Goal: Task Accomplishment & Management: Use online tool/utility

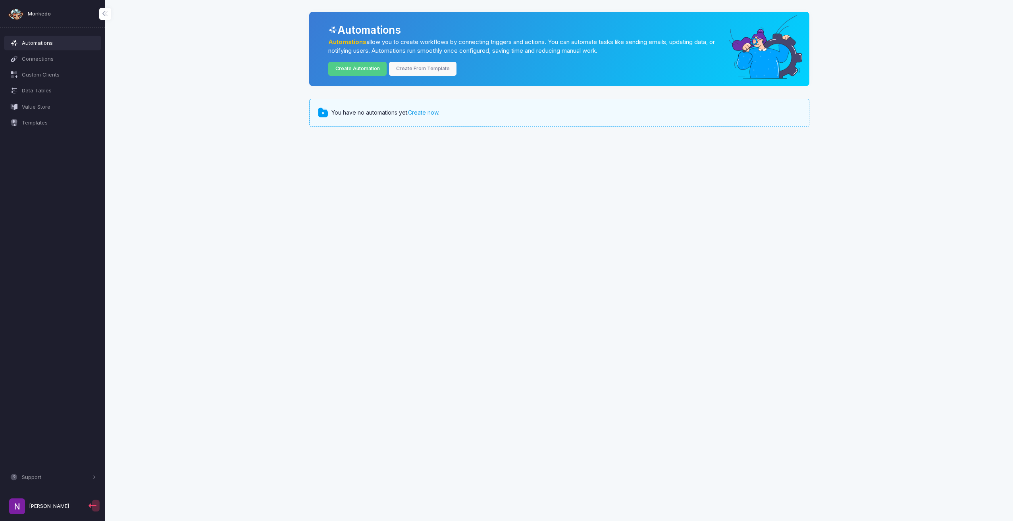
click at [421, 112] on link "Create now" at bounding box center [423, 112] width 30 height 7
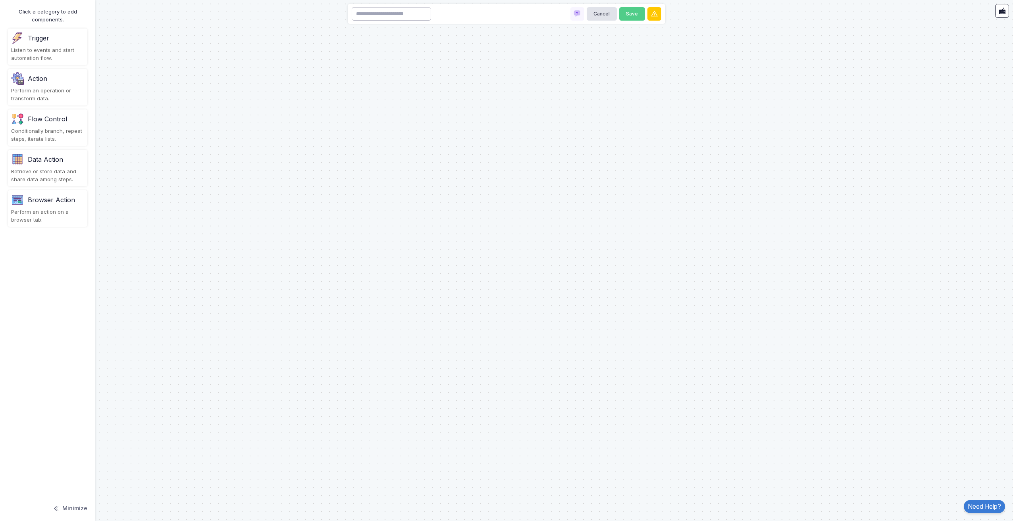
click at [382, 19] on input at bounding box center [391, 14] width 79 height 14
type input "*"
click at [81, 507] on button "Minimize" at bounding box center [69, 508] width 35 height 17
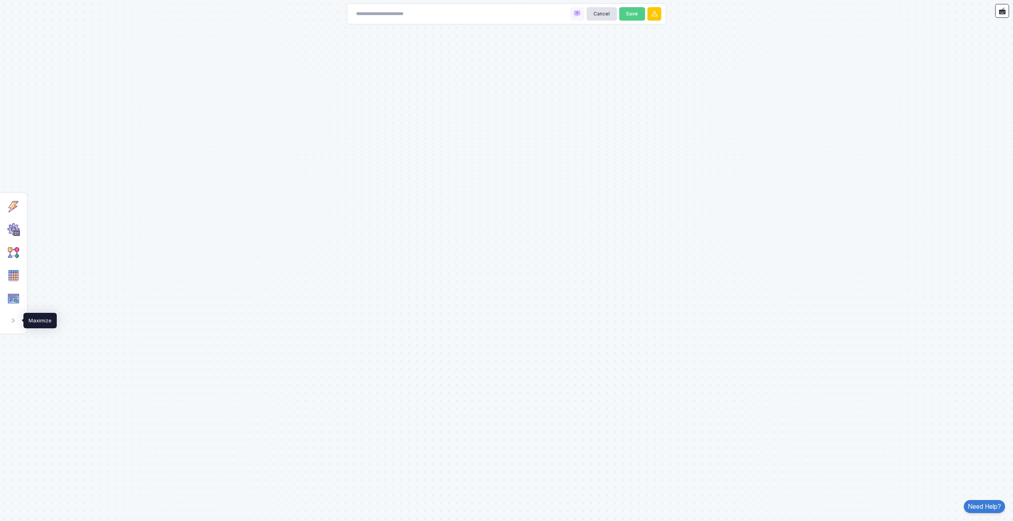
click at [8, 328] on button at bounding box center [12, 320] width 17 height 17
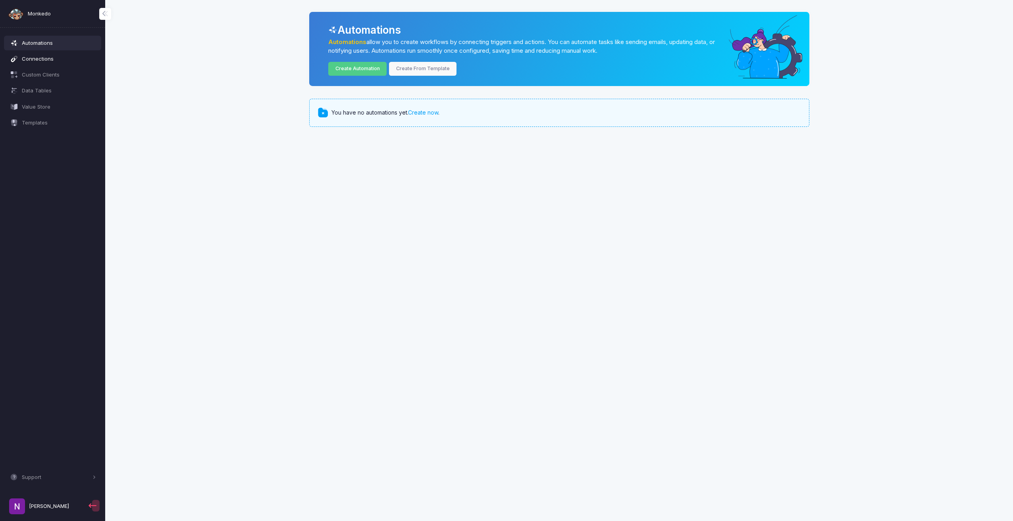
click at [43, 61] on span "Connections" at bounding box center [59, 59] width 74 height 8
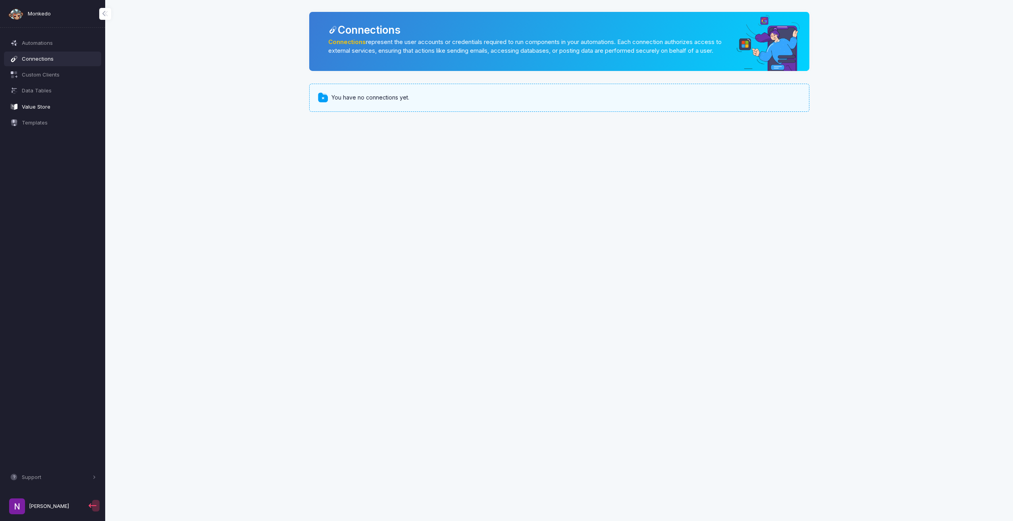
click at [43, 109] on span "Value Store" at bounding box center [59, 107] width 74 height 8
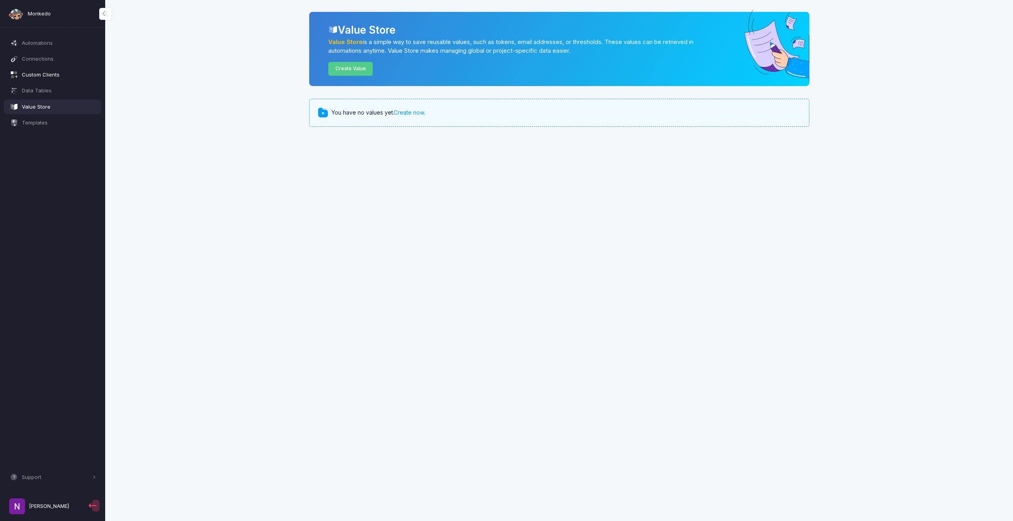
click at [48, 76] on span "Custom Clients" at bounding box center [59, 75] width 74 height 8
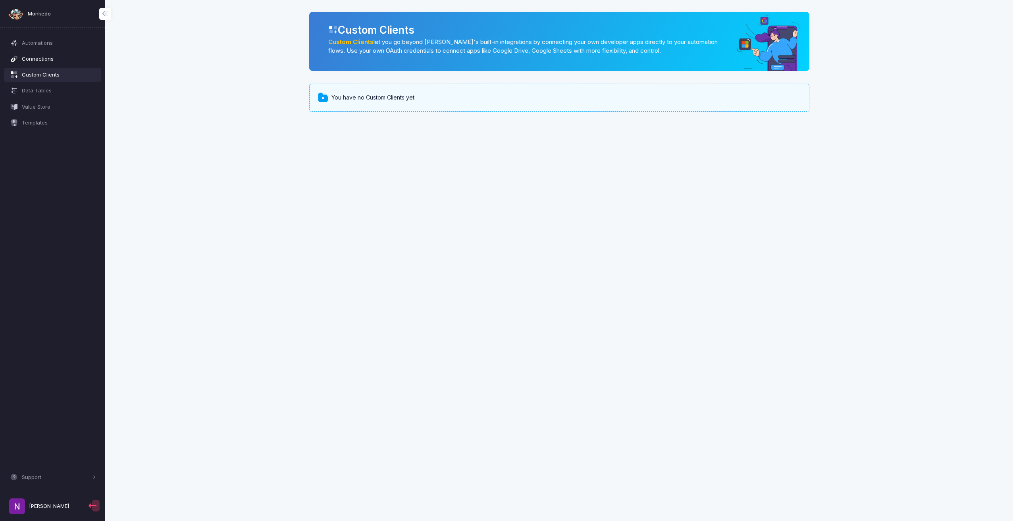
click at [66, 63] on span "Connections" at bounding box center [59, 59] width 74 height 8
click at [48, 40] on span "Automations" at bounding box center [59, 43] width 74 height 8
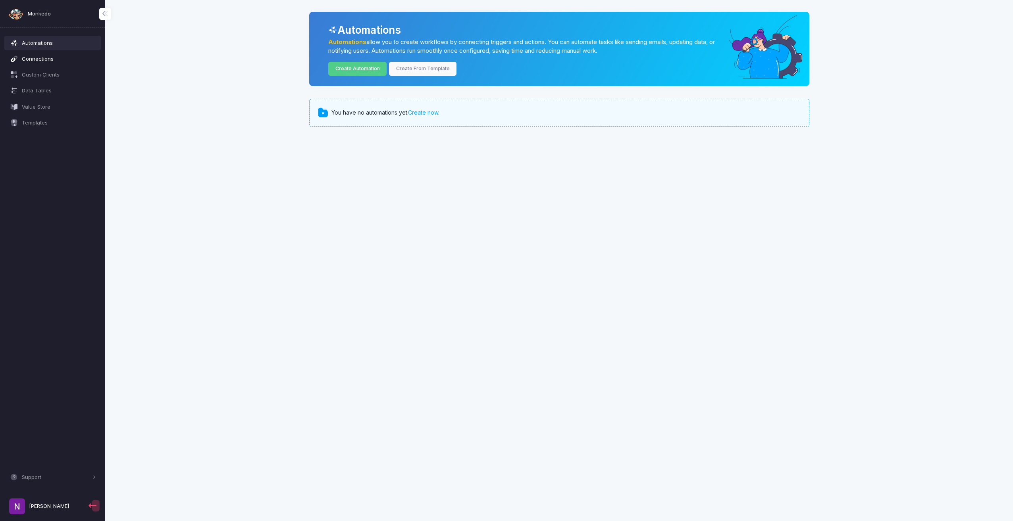
click at [47, 54] on link "Connections" at bounding box center [53, 59] width 98 height 14
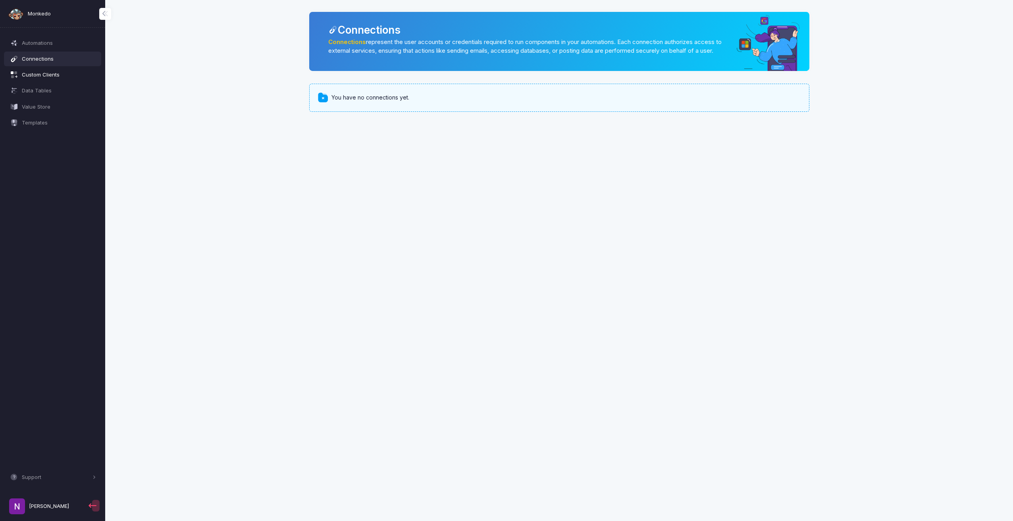
click at [44, 71] on span "Custom Clients" at bounding box center [59, 75] width 74 height 8
click at [43, 13] on span "Monkedo" at bounding box center [39, 14] width 23 height 8
click at [38, 122] on span "Templates" at bounding box center [59, 123] width 74 height 8
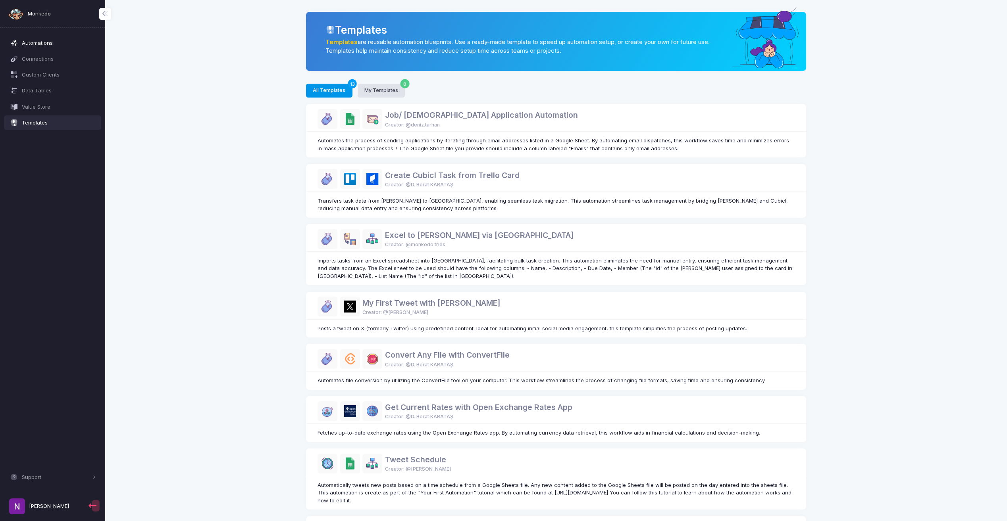
click at [41, 45] on span "Automations" at bounding box center [59, 43] width 74 height 8
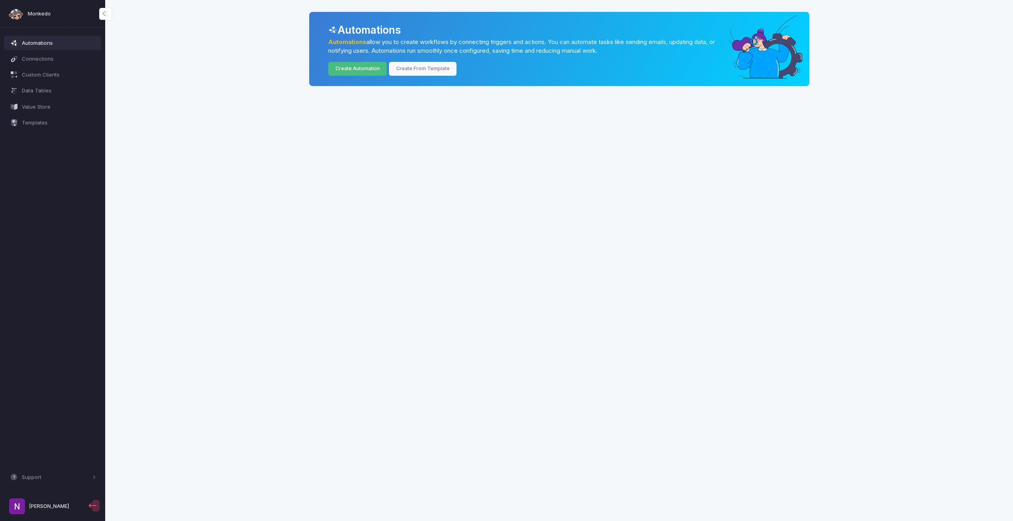
click at [360, 68] on link "Create Automation" at bounding box center [357, 69] width 58 height 14
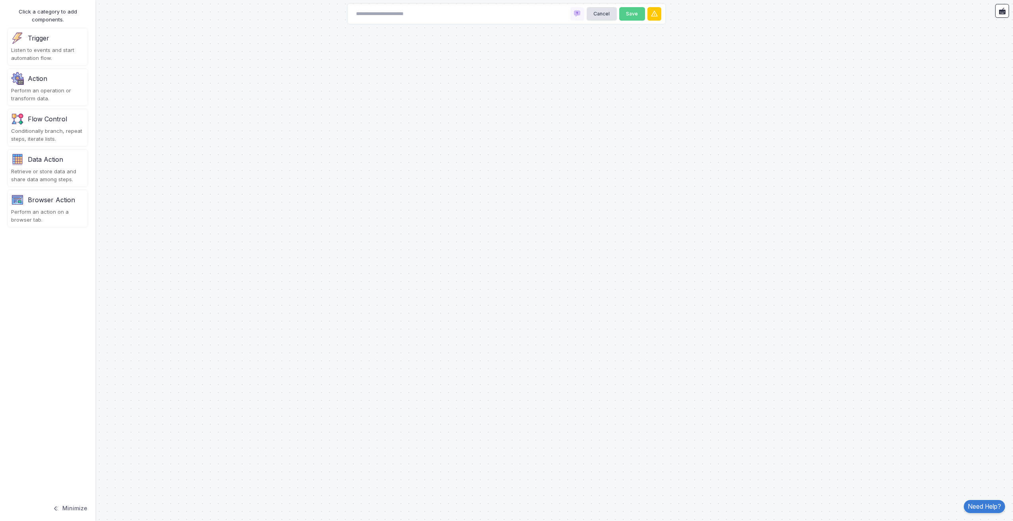
click at [36, 89] on div "Perform an operation or transform data." at bounding box center [47, 94] width 73 height 15
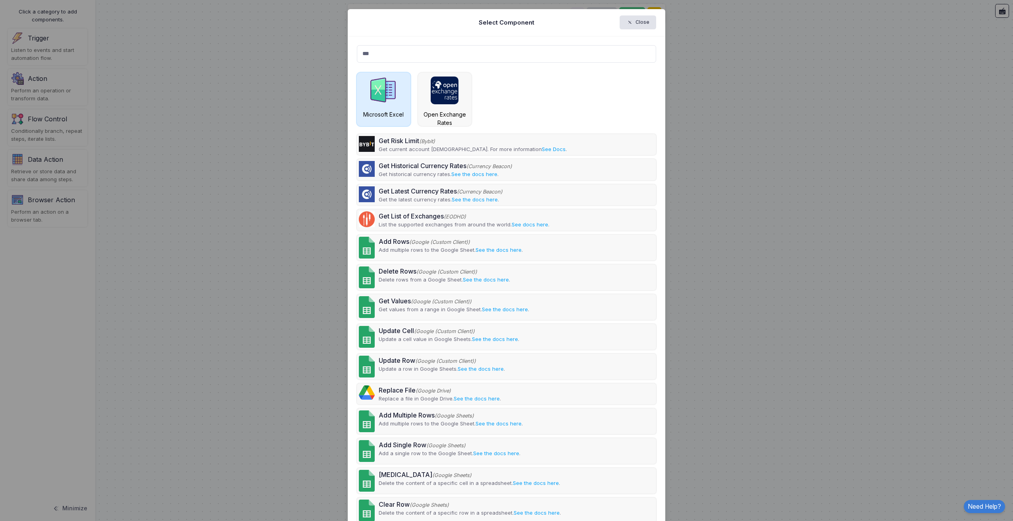
type input "***"
click at [375, 110] on div "Microsoft Excel" at bounding box center [384, 114] width 46 height 8
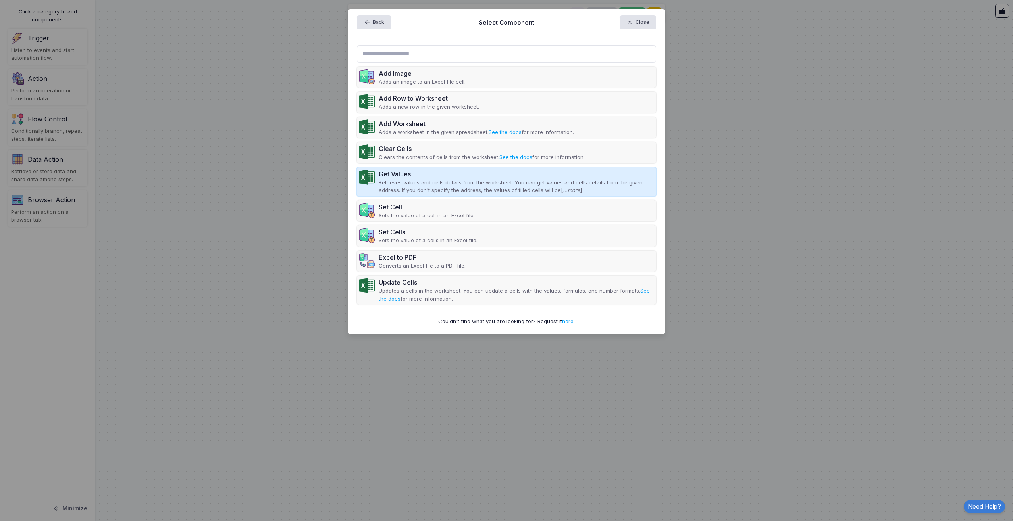
click at [575, 191] on p "Retrieves values and cells details from the worksheet. You can get values and c…" at bounding box center [517, 186] width 276 height 15
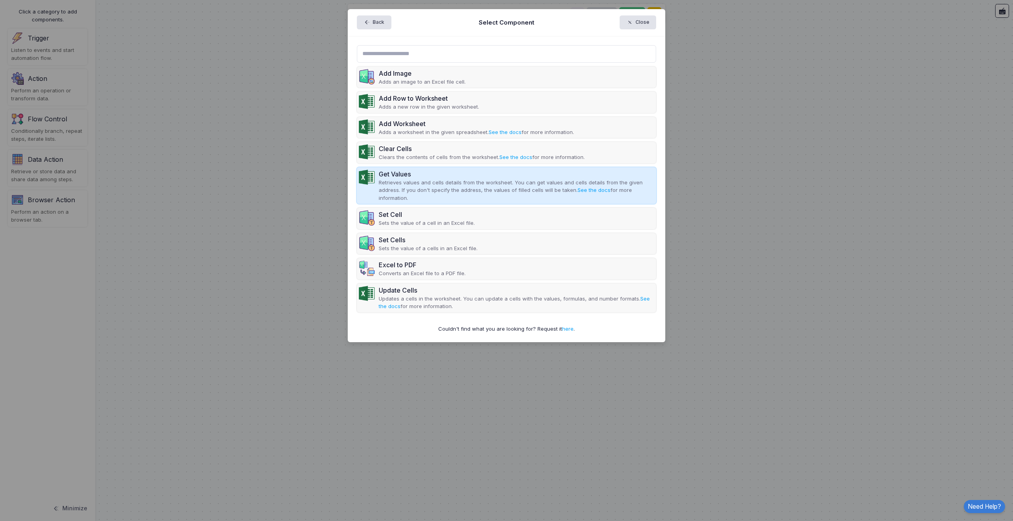
click at [413, 180] on p "Retrieves values and cells details from the worksheet. You can get values and c…" at bounding box center [517, 190] width 276 height 23
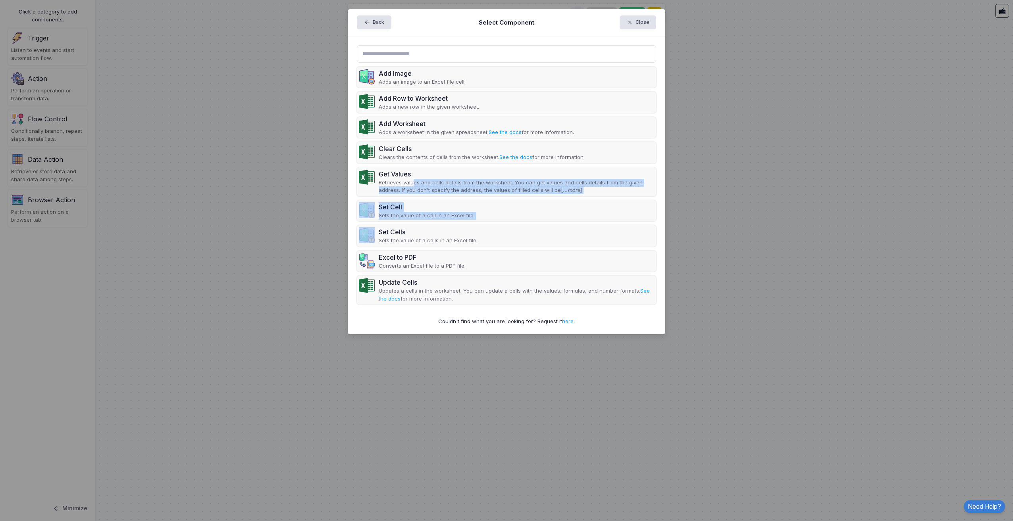
drag, startPoint x: 411, startPoint y: 179, endPoint x: 270, endPoint y: 225, distance: 148.3
click at [270, 225] on ngb-modal-window "Back Select Component Close Add Image Adds an image to an Excel file cell. Add …" at bounding box center [506, 260] width 1013 height 521
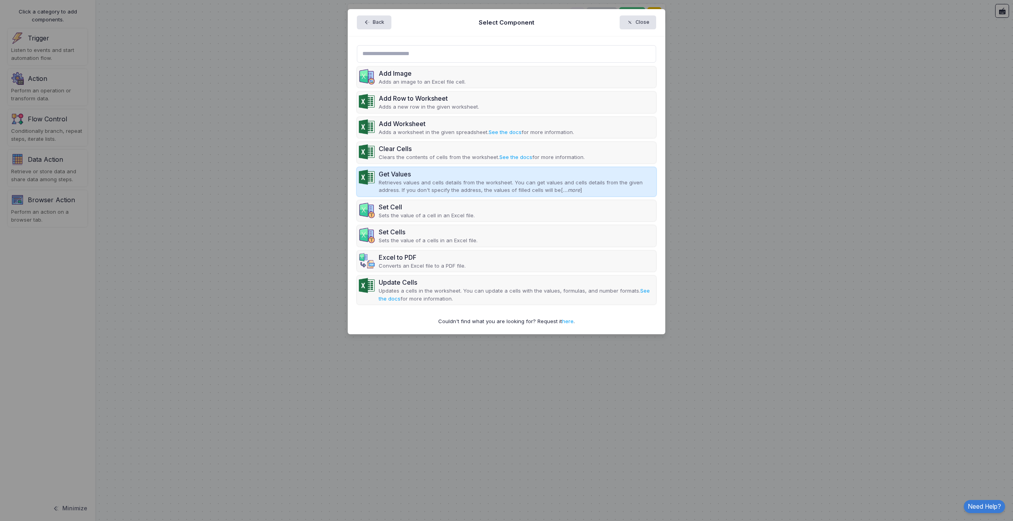
drag, startPoint x: 270, startPoint y: 225, endPoint x: 386, endPoint y: 175, distance: 126.9
click at [386, 175] on div "Get Values" at bounding box center [517, 174] width 276 height 10
click at [367, 170] on img at bounding box center [367, 177] width 16 height 16
click at [433, 188] on p "Retrieves values and cells details from the worksheet. You can get values and c…" at bounding box center [517, 186] width 276 height 15
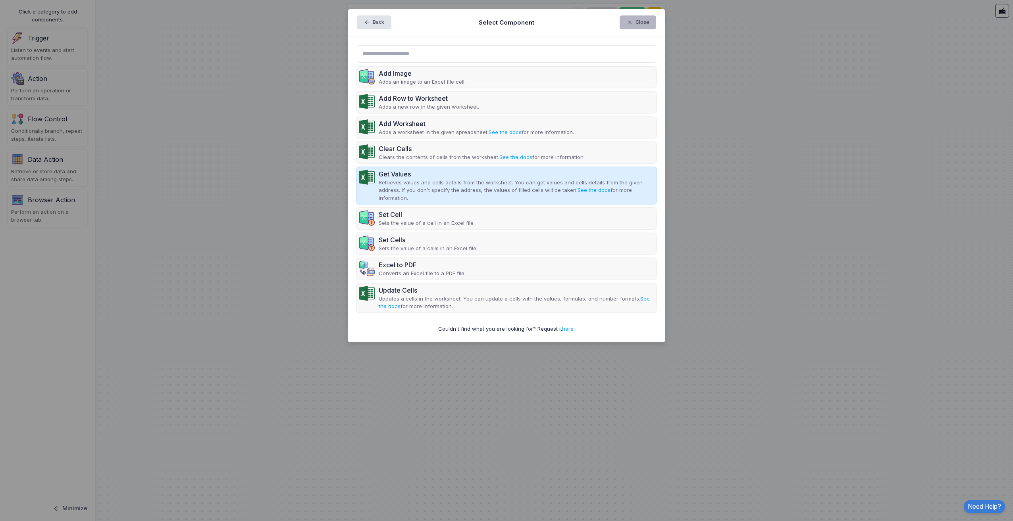
click at [645, 25] on button "Close" at bounding box center [637, 22] width 37 height 14
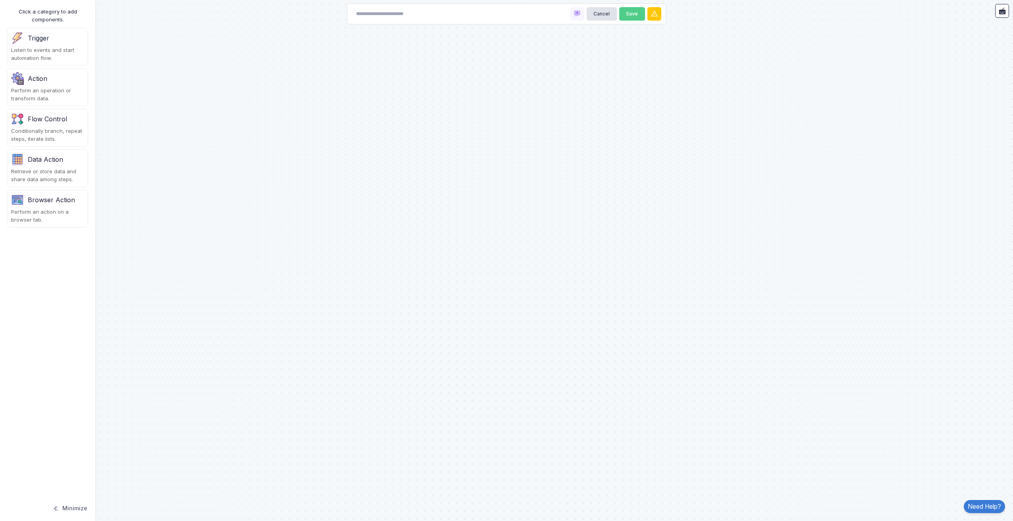
click at [544, 15] on div "Cancel Save" at bounding box center [506, 14] width 317 height 20
click at [367, 11] on input at bounding box center [391, 14] width 79 height 14
click at [35, 87] on div "Action Perform an operation or transform data." at bounding box center [47, 87] width 79 height 37
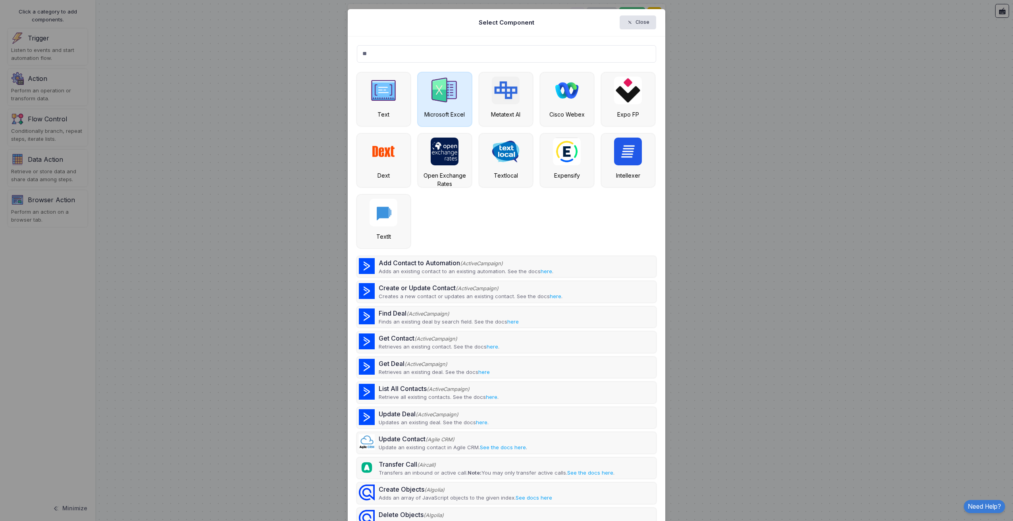
type input "**"
click at [420, 100] on div "Microsoft Excel" at bounding box center [445, 100] width 54 height 54
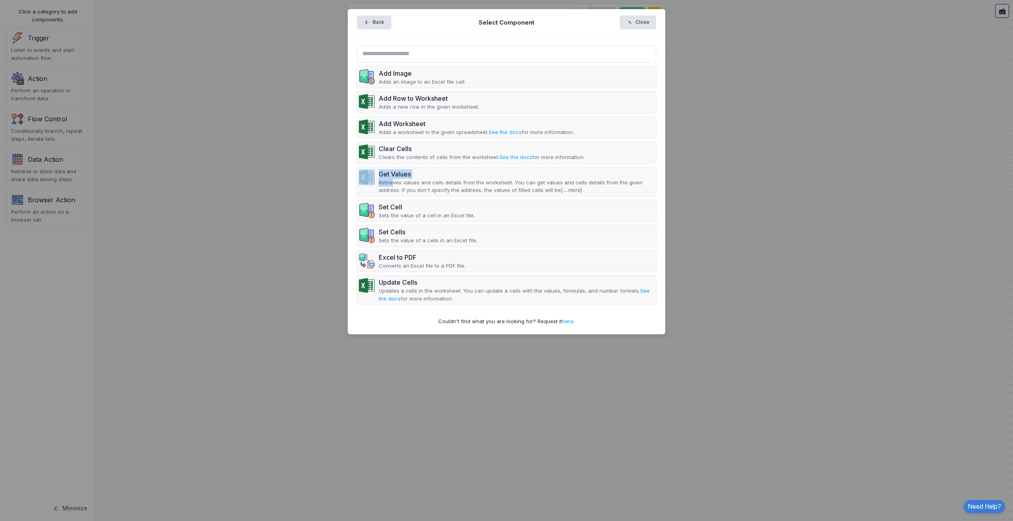
drag, startPoint x: 392, startPoint y: 180, endPoint x: 299, endPoint y: 173, distance: 93.1
click at [299, 173] on ngb-modal-window "Back Select Component Close Add Image Adds an image to an Excel file cell. Add …" at bounding box center [506, 260] width 1013 height 521
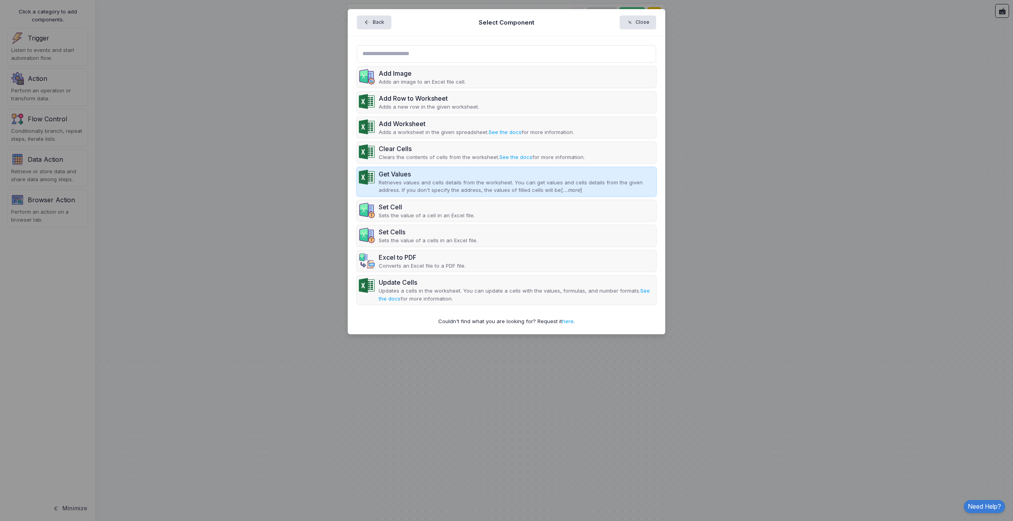
click at [413, 186] on p "Retrieves values and cells details from the worksheet. You can get values and c…" at bounding box center [517, 186] width 276 height 15
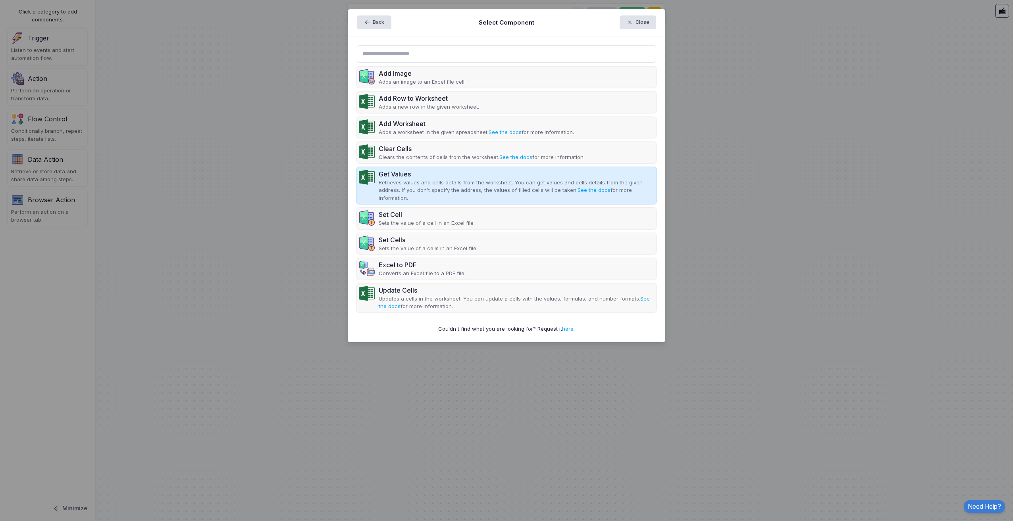
click at [417, 177] on div "Get Values" at bounding box center [517, 174] width 276 height 10
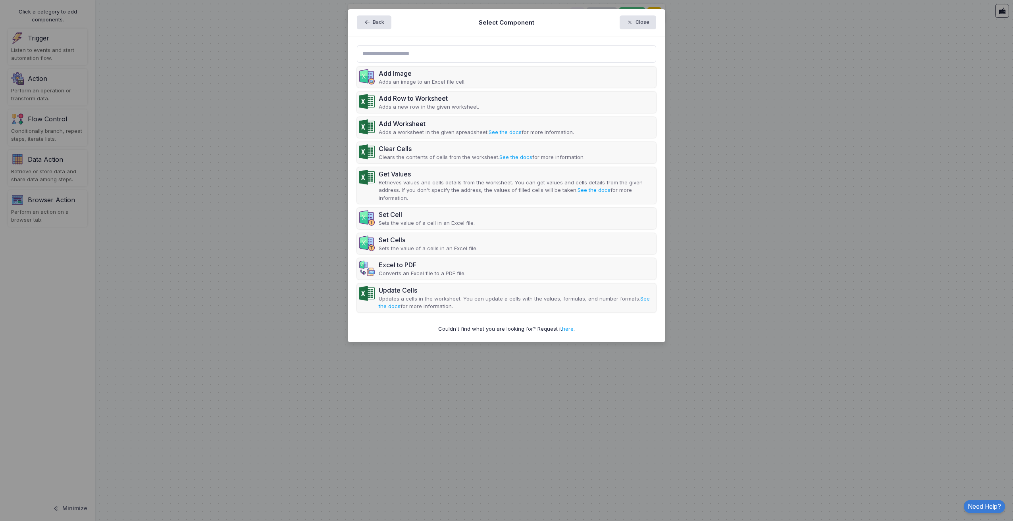
click at [391, 182] on p "Retrieves values and cells details from the worksheet. You can get values and c…" at bounding box center [517, 190] width 276 height 23
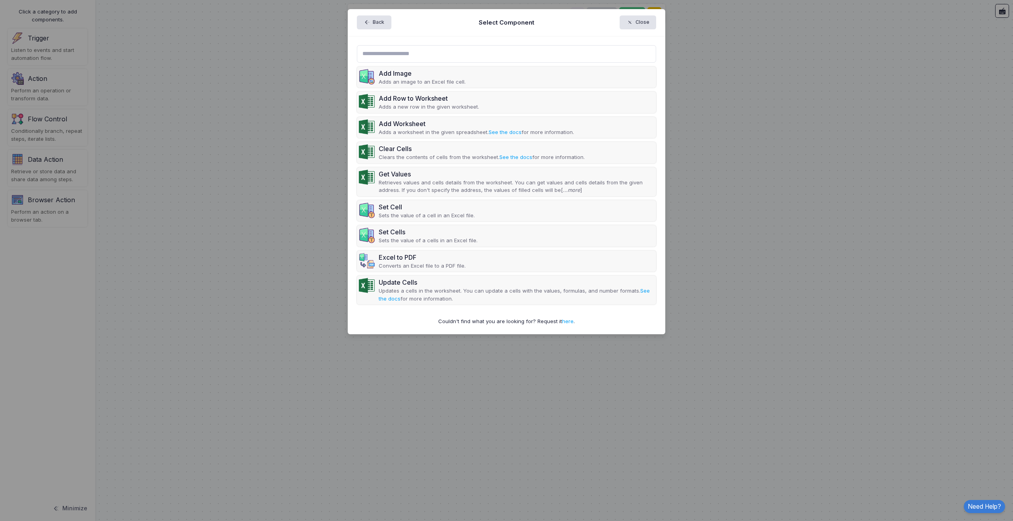
click at [391, 182] on p "Retrieves values and cells details from the worksheet. You can get values and c…" at bounding box center [517, 186] width 276 height 15
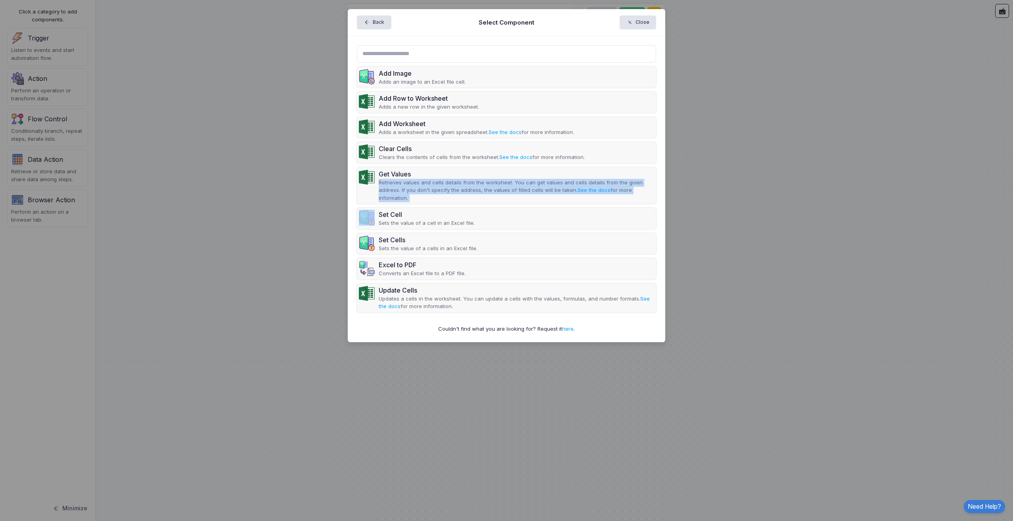
click at [391, 182] on p "Retrieves values and cells details from the worksheet. You can get values and c…" at bounding box center [517, 190] width 276 height 23
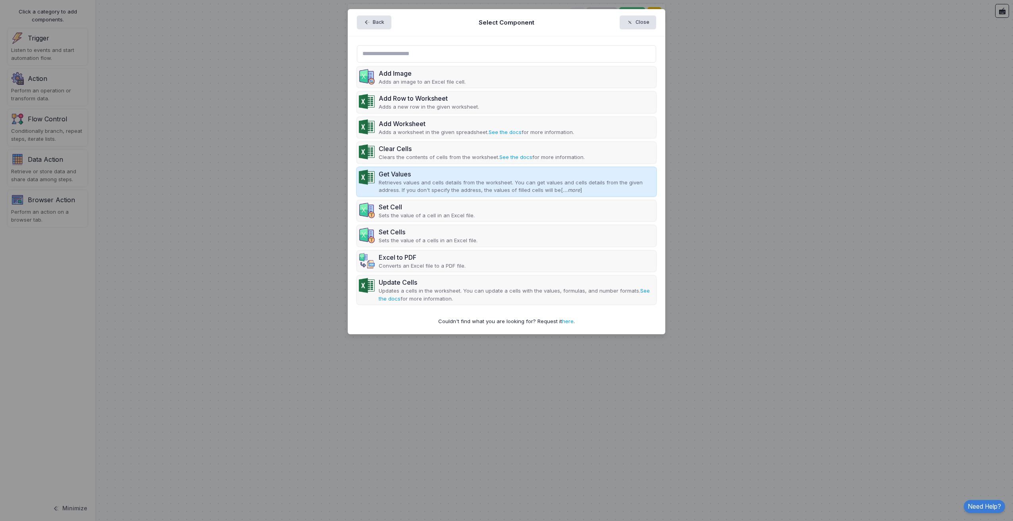
drag, startPoint x: 391, startPoint y: 182, endPoint x: 375, endPoint y: 178, distance: 16.0
click at [375, 178] on div "Get Values Retrieves values and cells details from the worksheet. You can get v…" at bounding box center [507, 181] width 300 height 29
click at [369, 178] on img at bounding box center [367, 177] width 16 height 16
drag, startPoint x: 369, startPoint y: 178, endPoint x: 365, endPoint y: 177, distance: 4.9
click at [365, 177] on img at bounding box center [367, 177] width 16 height 16
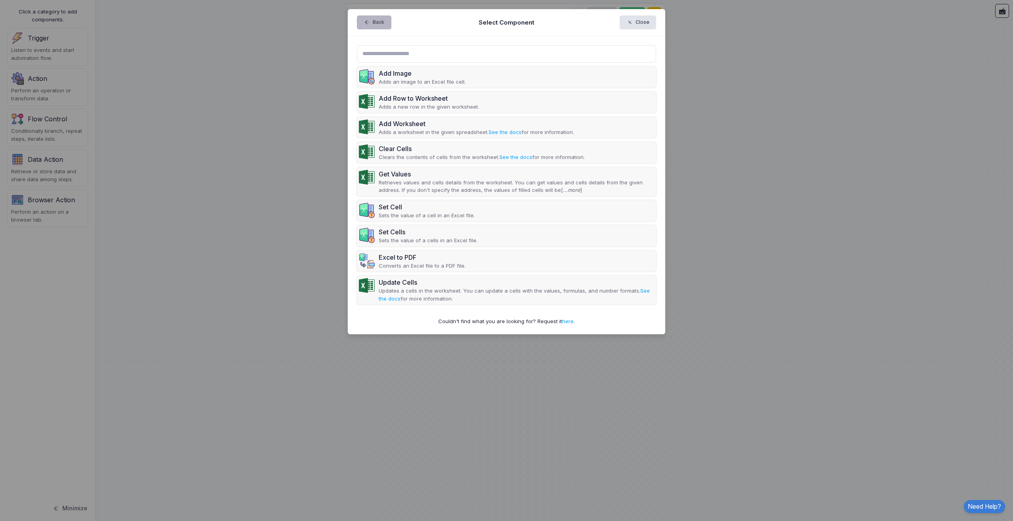
click at [386, 27] on button "Back" at bounding box center [374, 22] width 35 height 14
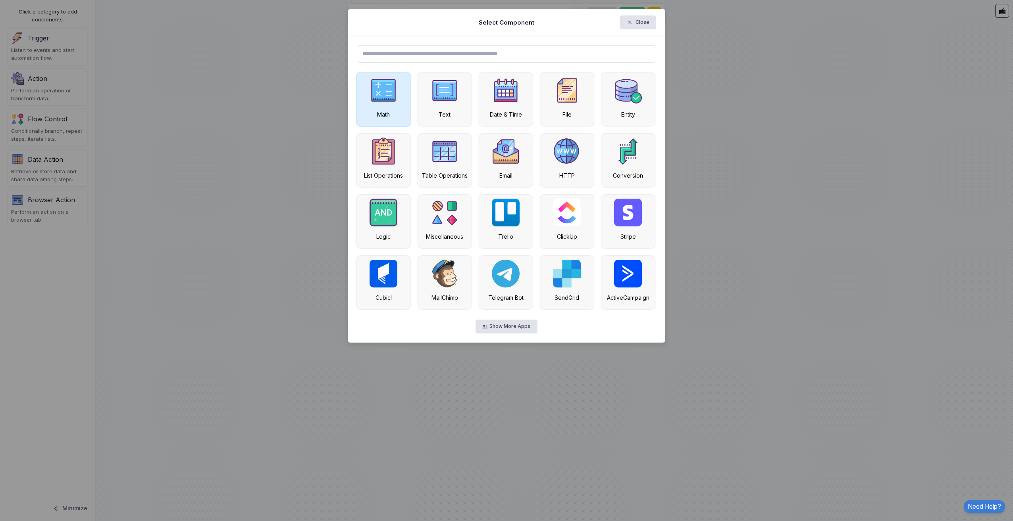
click at [384, 96] on img at bounding box center [383, 91] width 28 height 28
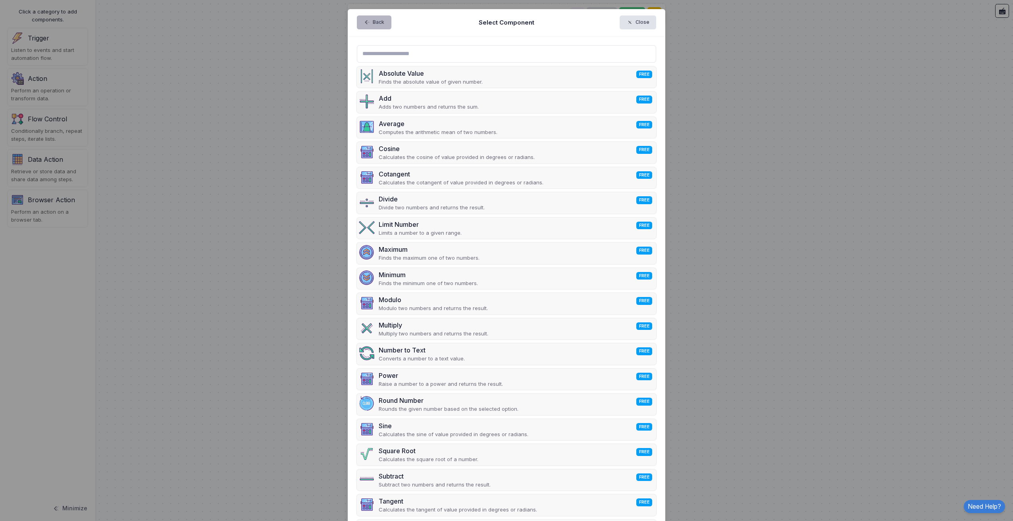
click at [370, 25] on button "Back" at bounding box center [374, 22] width 35 height 14
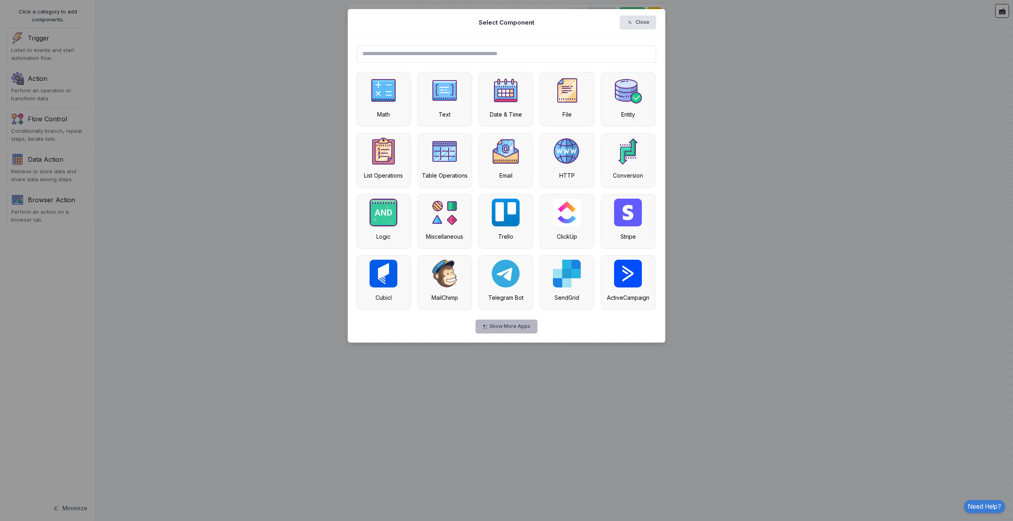
click at [500, 333] on button "Show More Apps" at bounding box center [506, 327] width 62 height 14
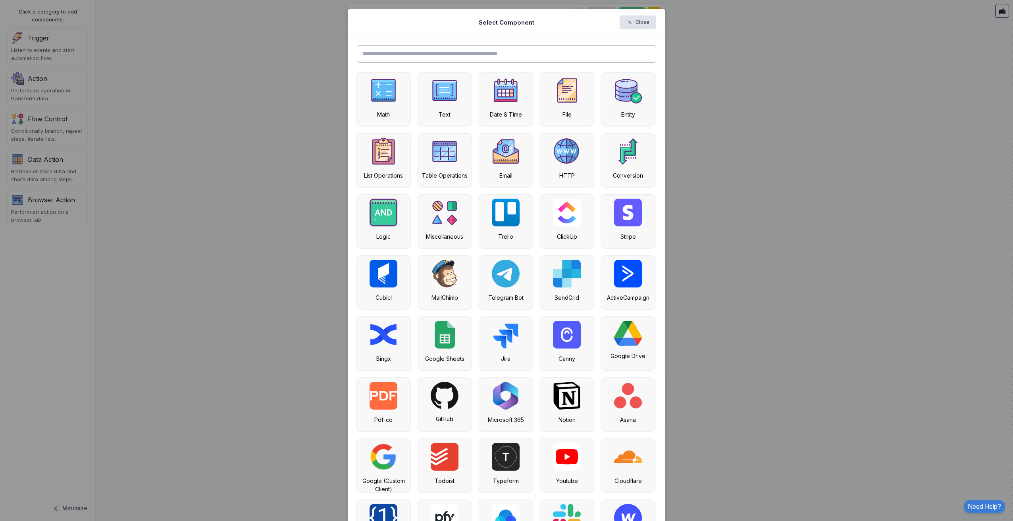
click at [420, 59] on input "text" at bounding box center [507, 53] width 300 height 17
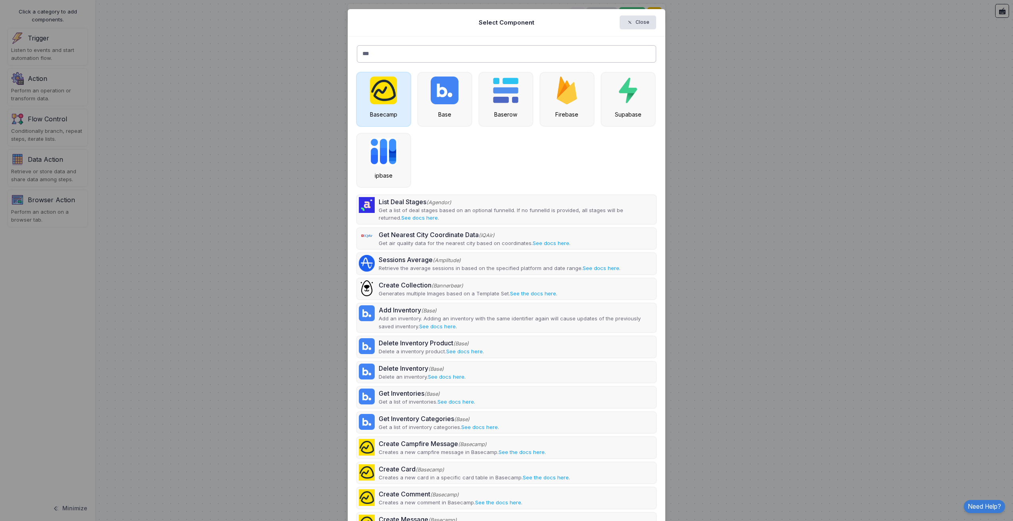
type input "***"
click at [390, 104] on img at bounding box center [383, 91] width 27 height 28
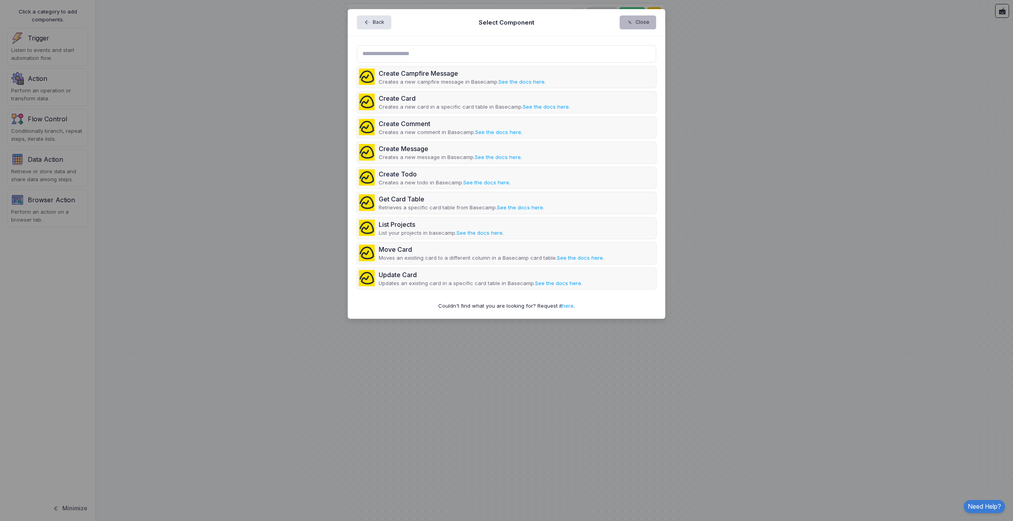
click at [633, 19] on span "button" at bounding box center [633, 22] width 0 height 7
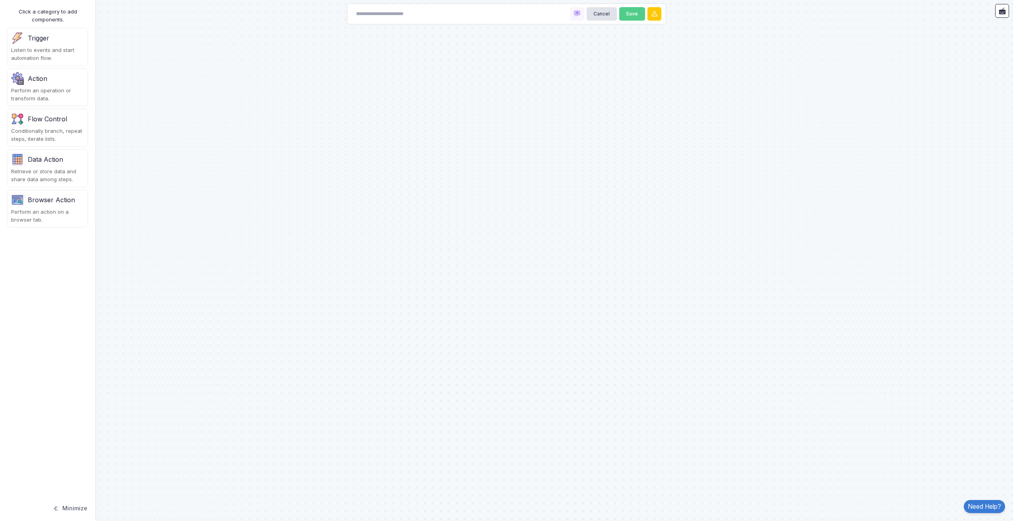
click at [60, 508] on span at bounding box center [60, 509] width 0 height 8
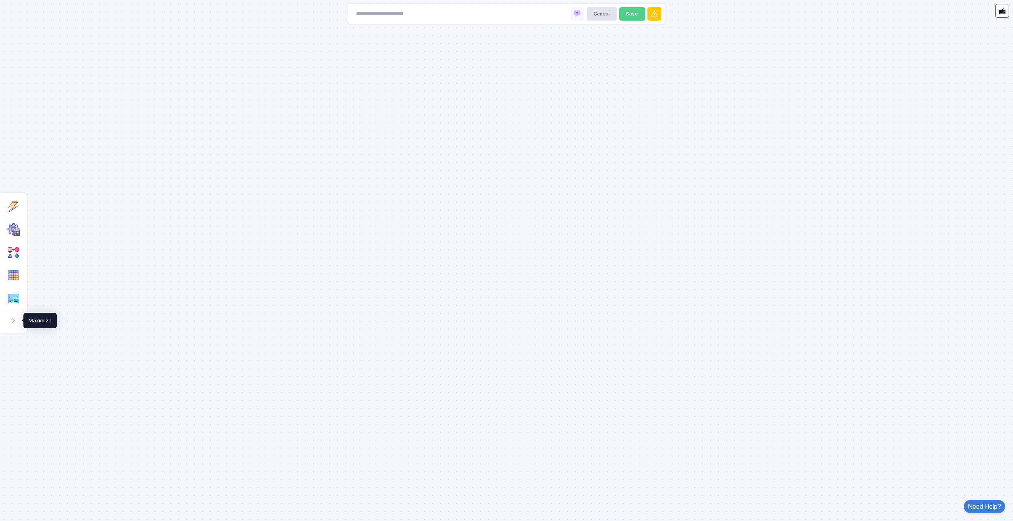
click at [17, 313] on button at bounding box center [12, 320] width 17 height 17
